Goal: Information Seeking & Learning: Learn about a topic

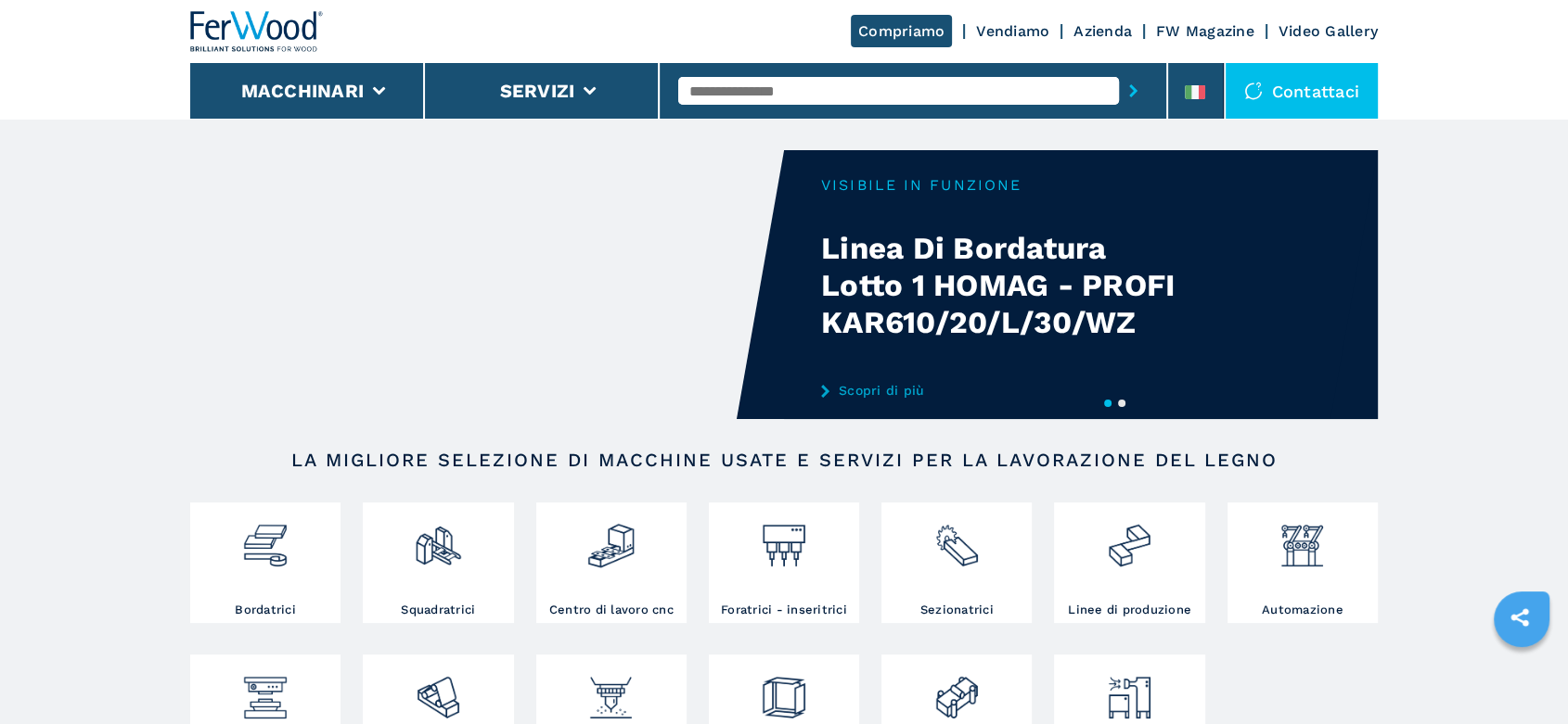
click at [735, 87] on input "text" at bounding box center [898, 90] width 441 height 28
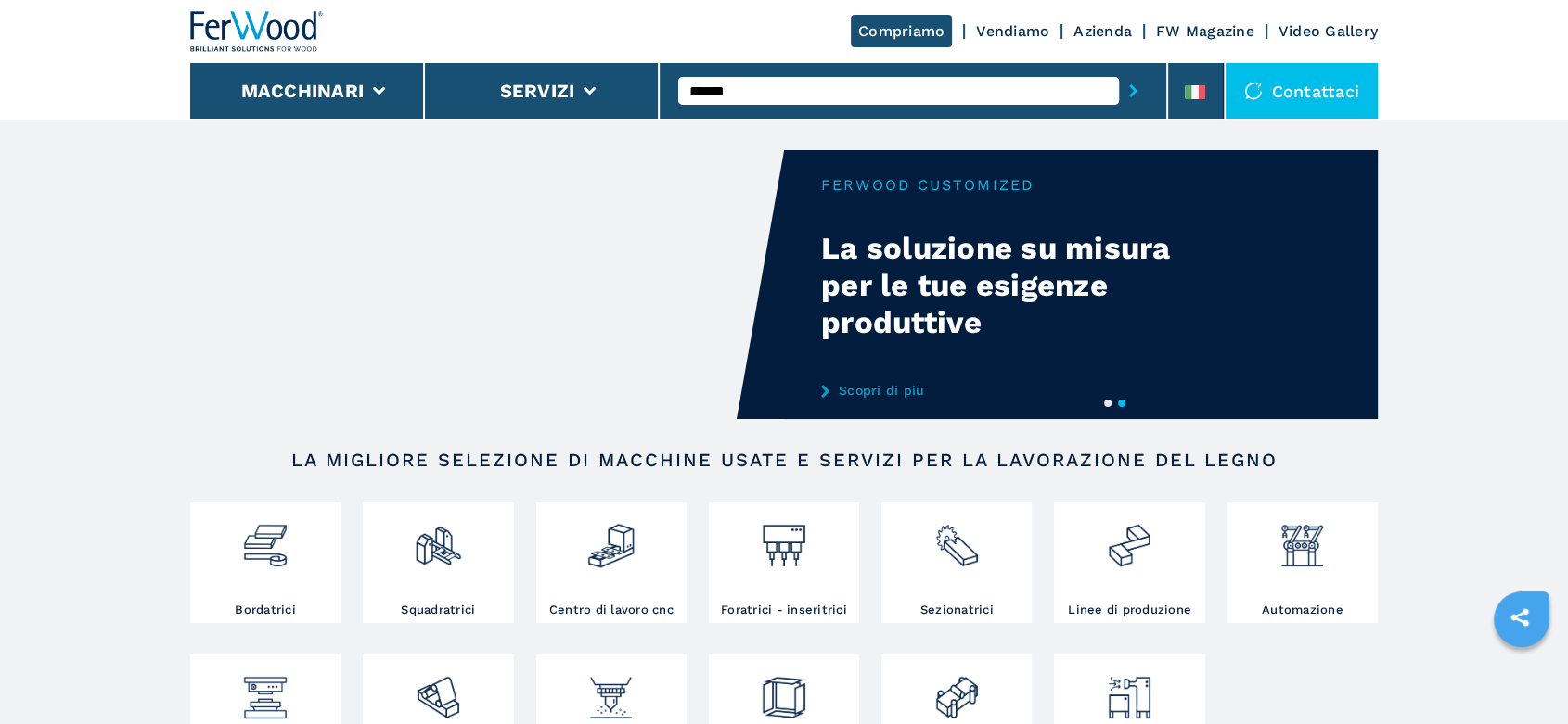
type input "******"
click at [1119, 69] on button "submit-button" at bounding box center [1133, 90] width 29 height 42
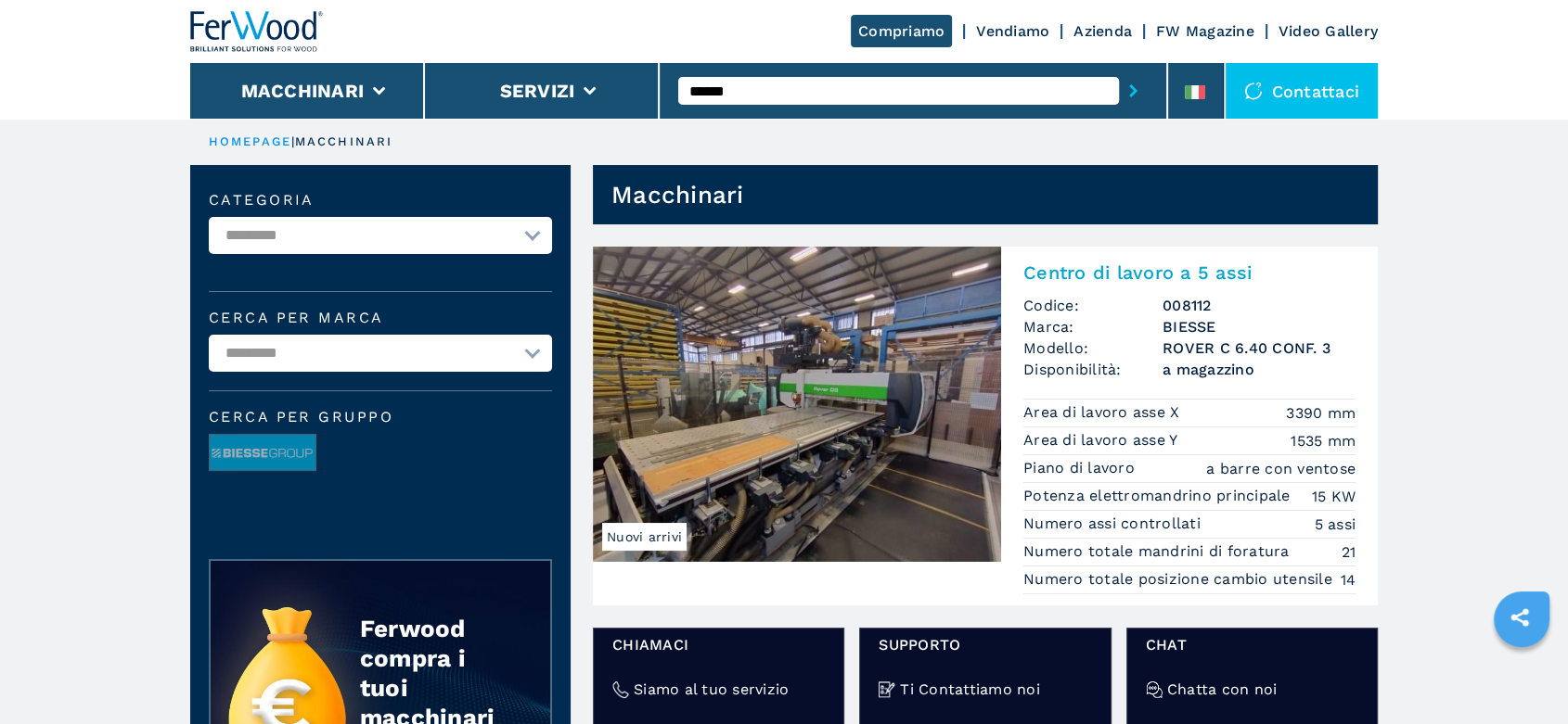
click at [1197, 320] on h3 "BIESSE" at bounding box center [1258, 327] width 193 height 21
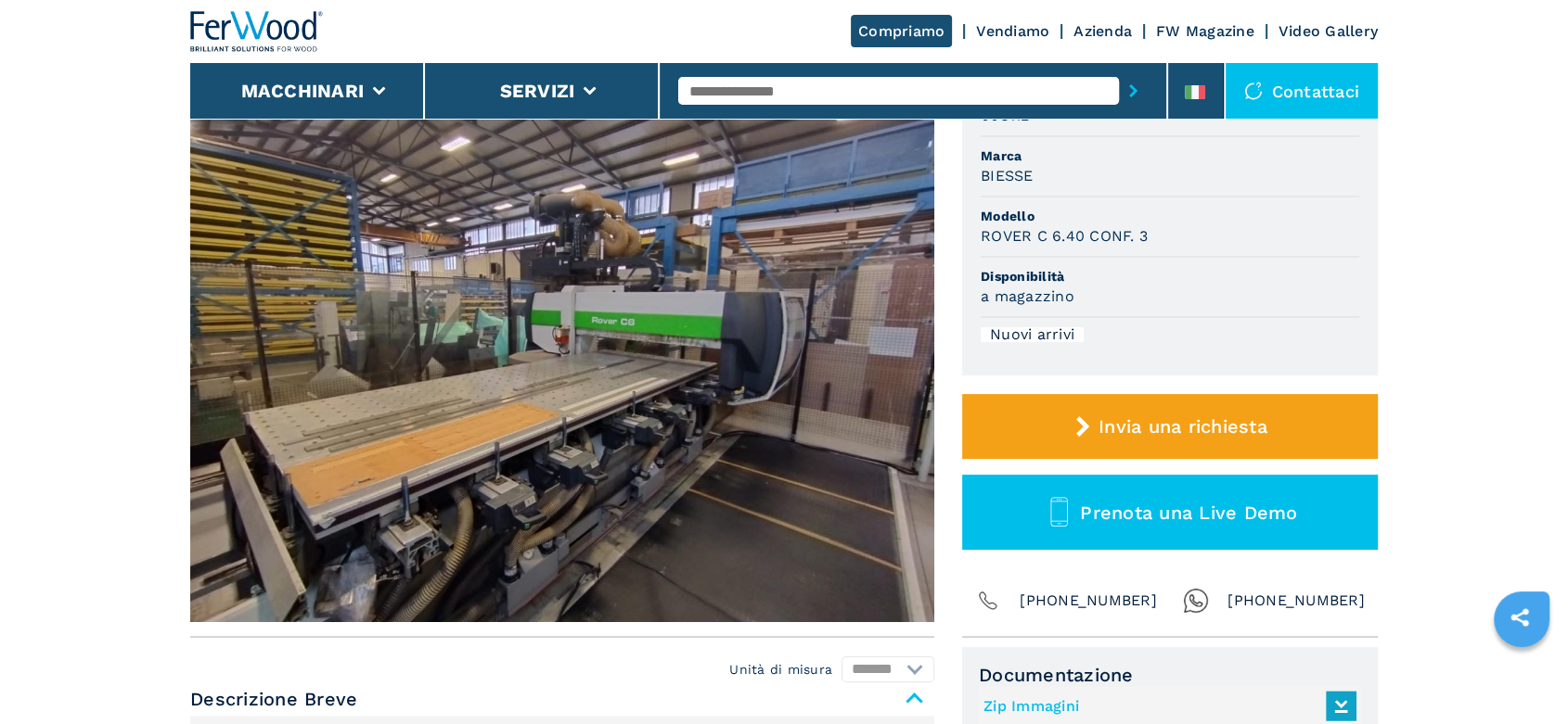
scroll to position [206, 0]
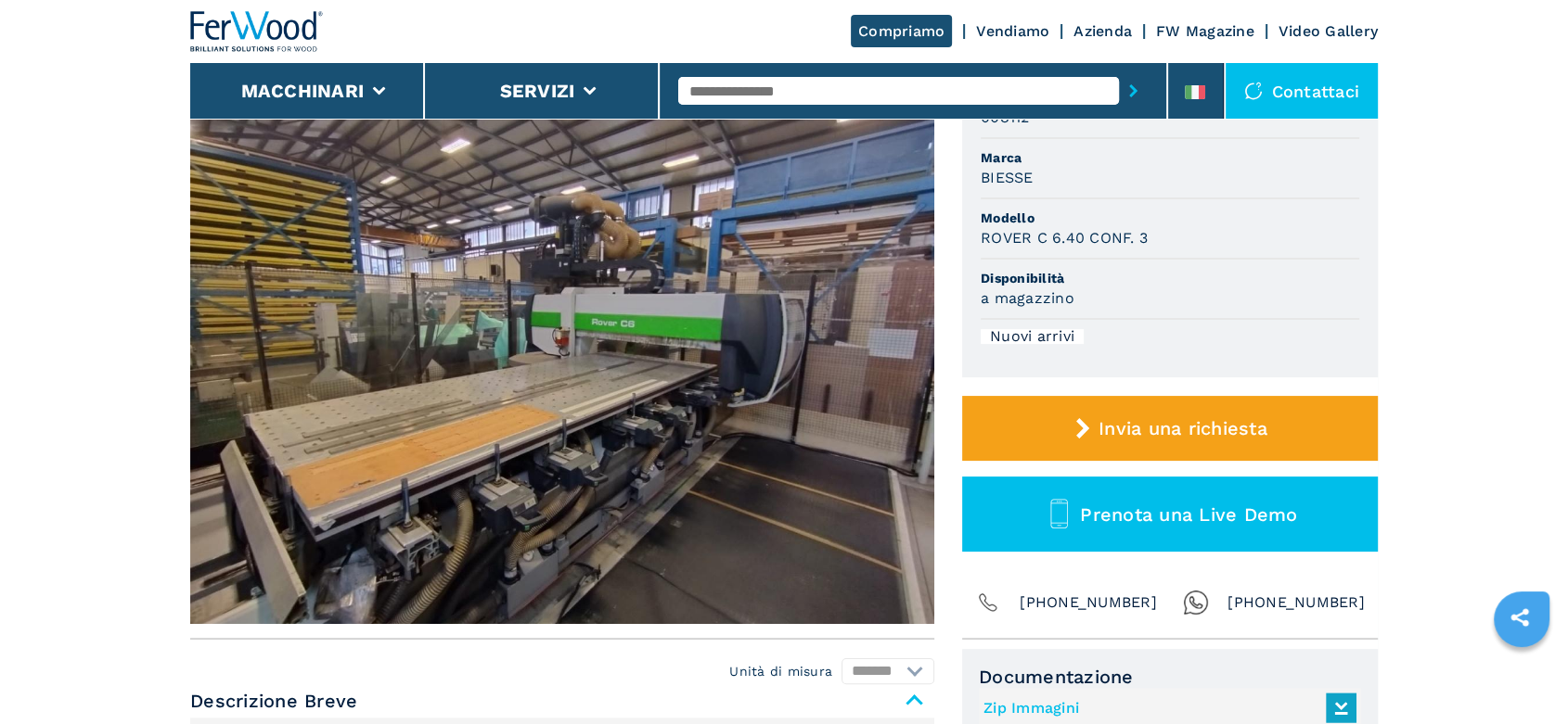
click at [893, 354] on img at bounding box center [562, 349] width 744 height 550
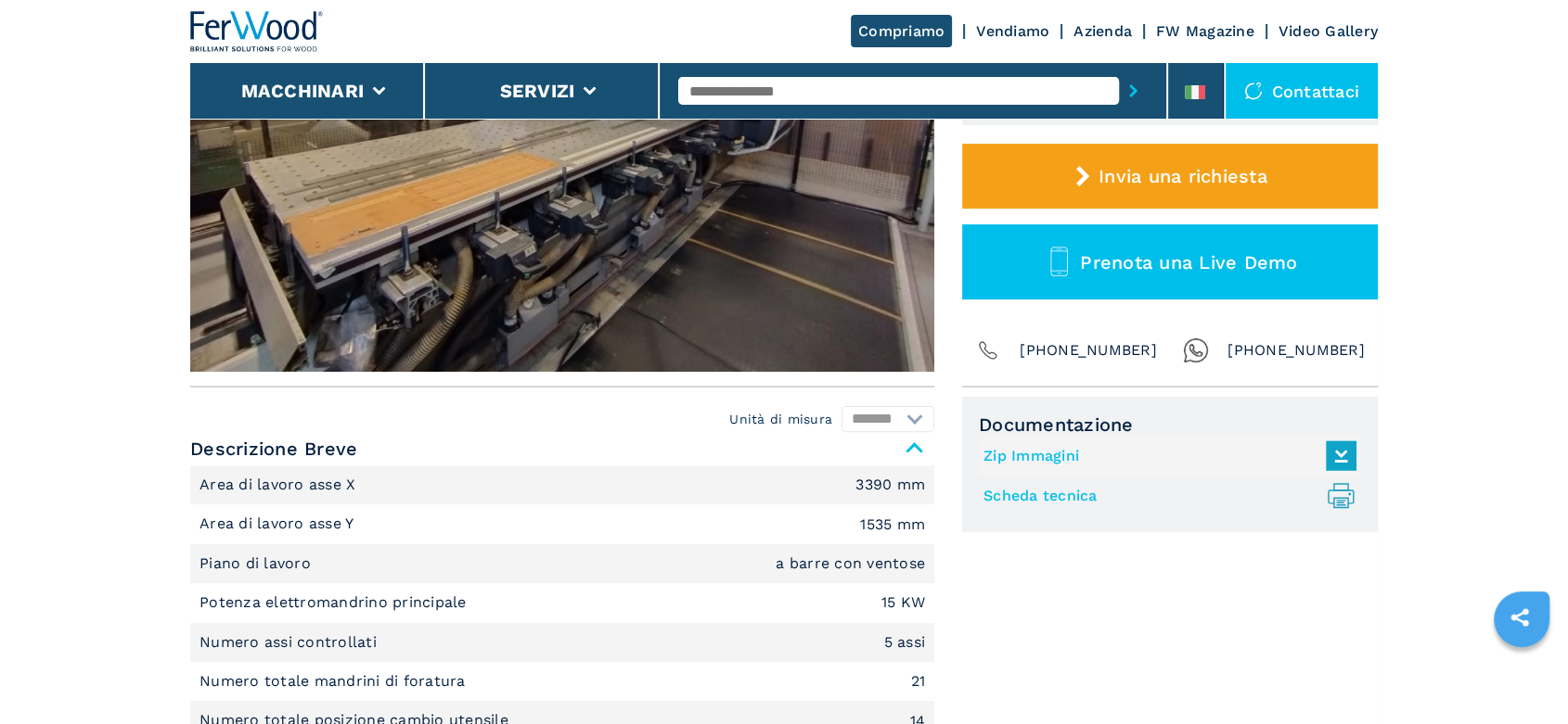
scroll to position [720, 0]
